Goal: Information Seeking & Learning: Learn about a topic

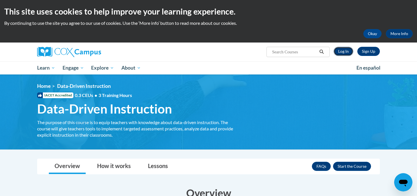
click at [341, 49] on link "Log In" at bounding box center [344, 51] width 20 height 9
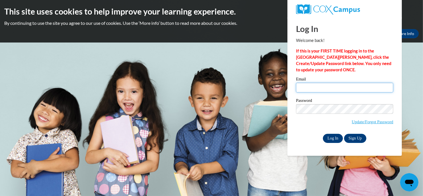
type input "[EMAIL_ADDRESS][DOMAIN_NAME]"
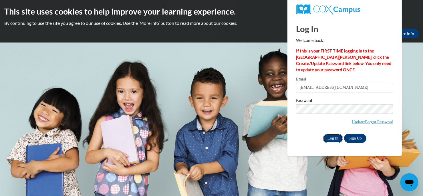
click at [331, 134] on input "Log In" at bounding box center [333, 138] width 20 height 9
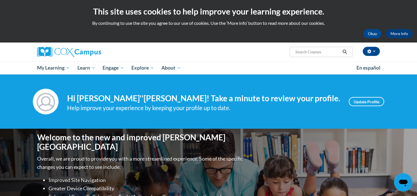
scroll to position [191, 0]
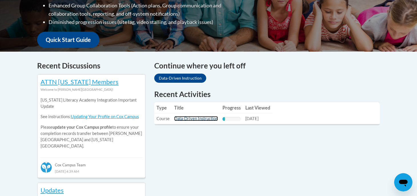
drag, startPoint x: 252, startPoint y: 145, endPoint x: 203, endPoint y: 117, distance: 56.2
click at [203, 117] on link "Data-Driven Instruction" at bounding box center [196, 118] width 44 height 5
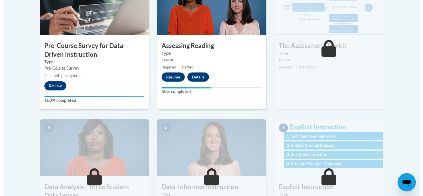
scroll to position [194, 0]
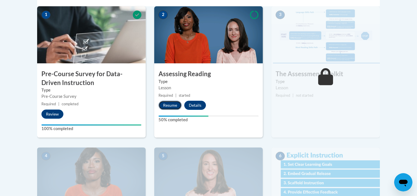
click at [164, 106] on button "Resume" at bounding box center [170, 105] width 23 height 9
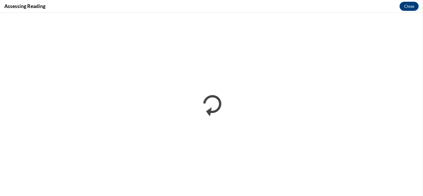
scroll to position [0, 0]
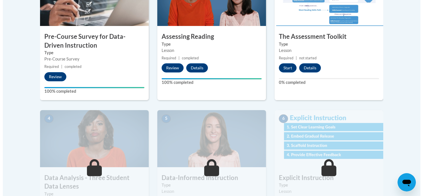
scroll to position [232, 0]
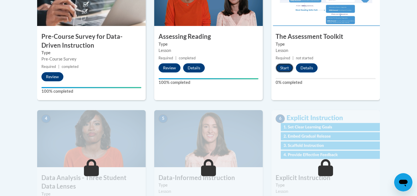
click at [284, 69] on button "Start" at bounding box center [285, 67] width 18 height 9
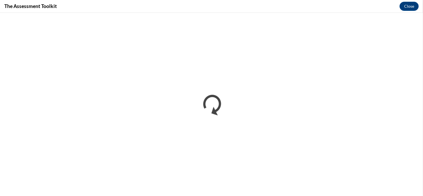
scroll to position [0, 0]
